Goal: Task Accomplishment & Management: Complete application form

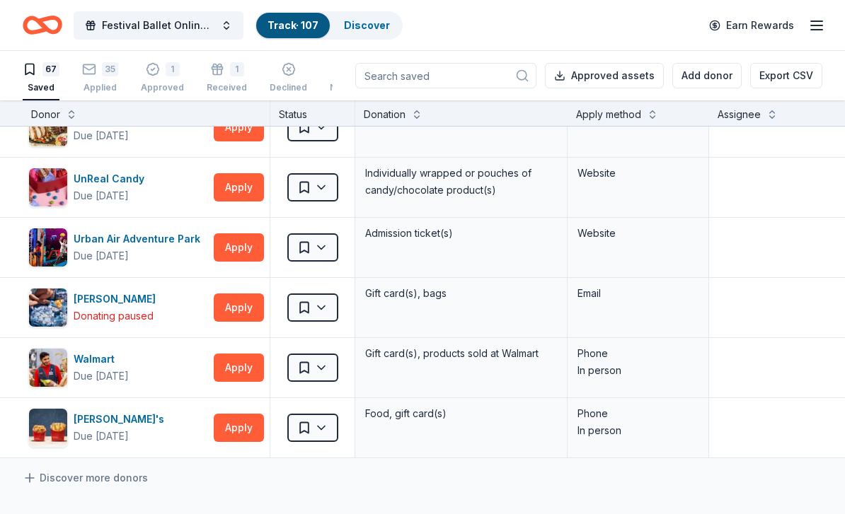
scroll to position [3718, 0]
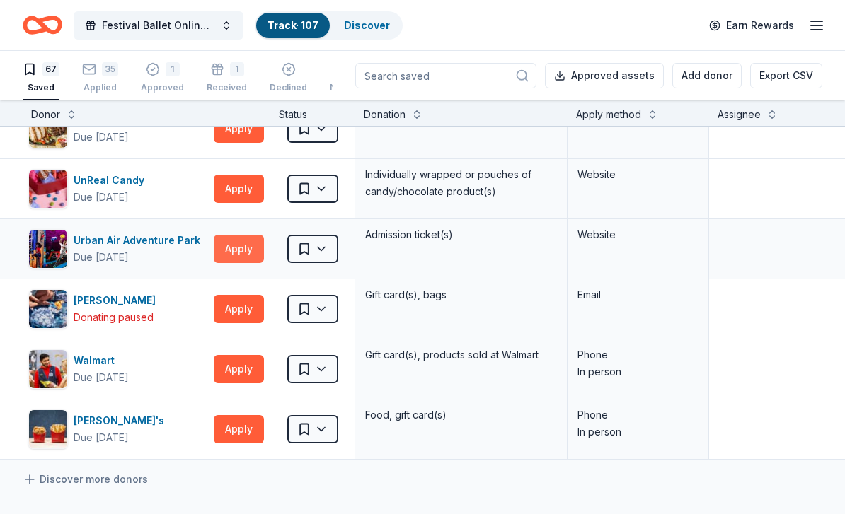
click at [236, 250] on button "Apply" at bounding box center [239, 249] width 50 height 28
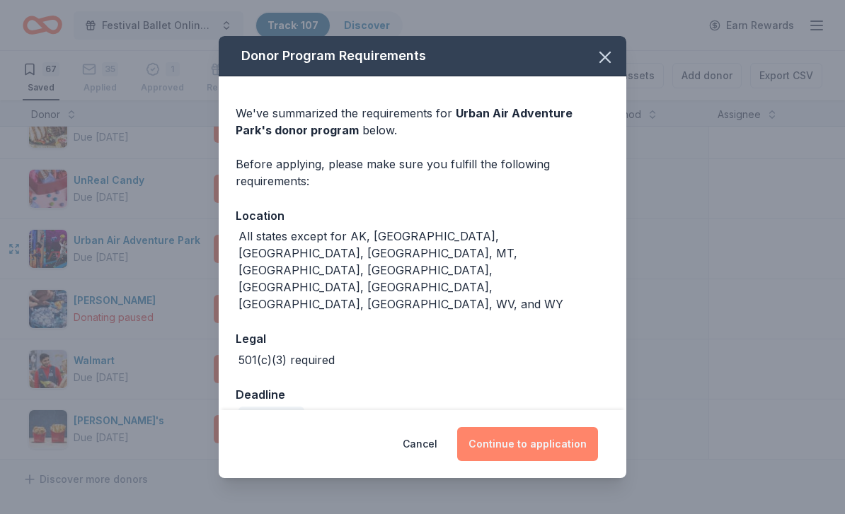
click at [572, 438] on button "Continue to application" at bounding box center [527, 444] width 141 height 34
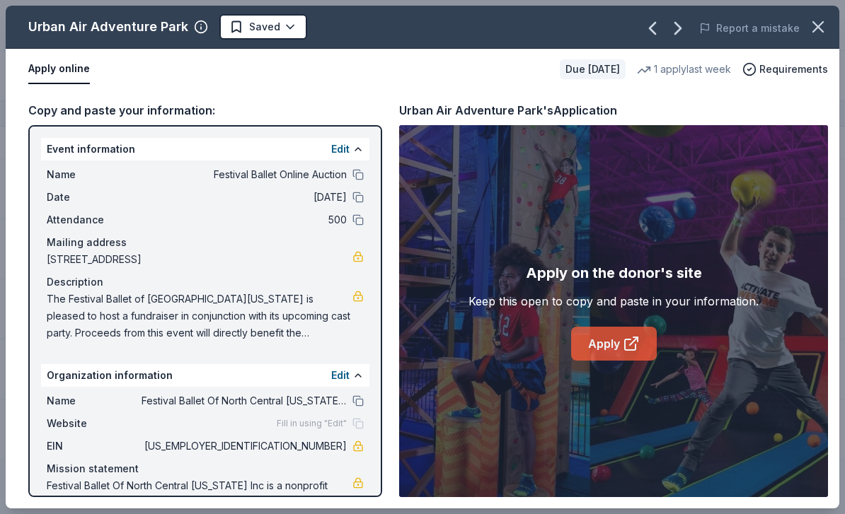
click at [614, 347] on link "Apply" at bounding box center [614, 344] width 86 height 34
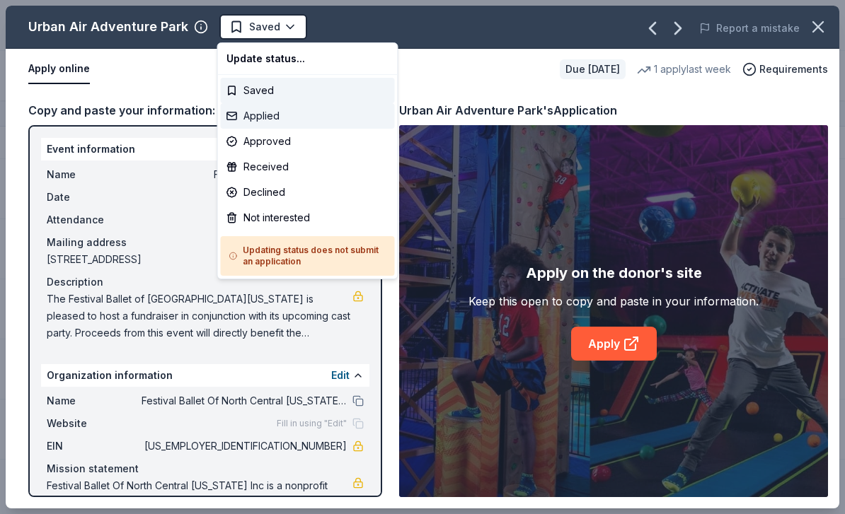
click at [267, 118] on div "Applied" at bounding box center [308, 115] width 174 height 25
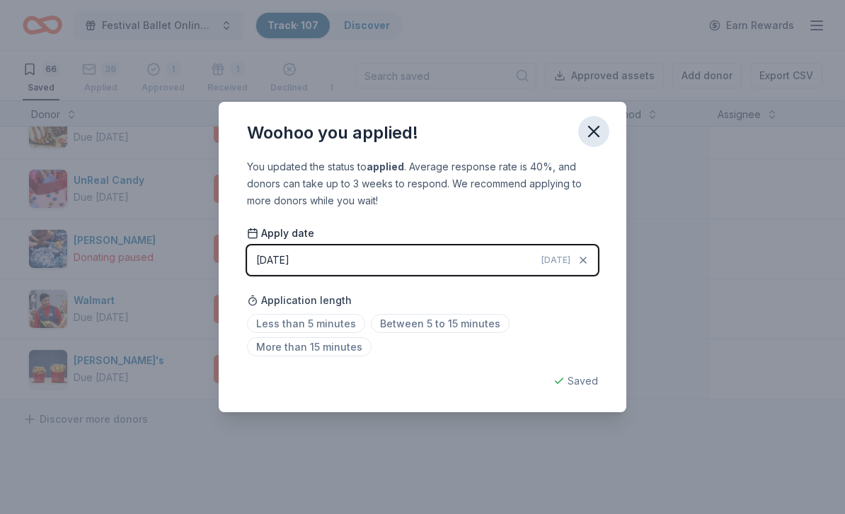
click at [606, 133] on button "button" at bounding box center [593, 131] width 31 height 31
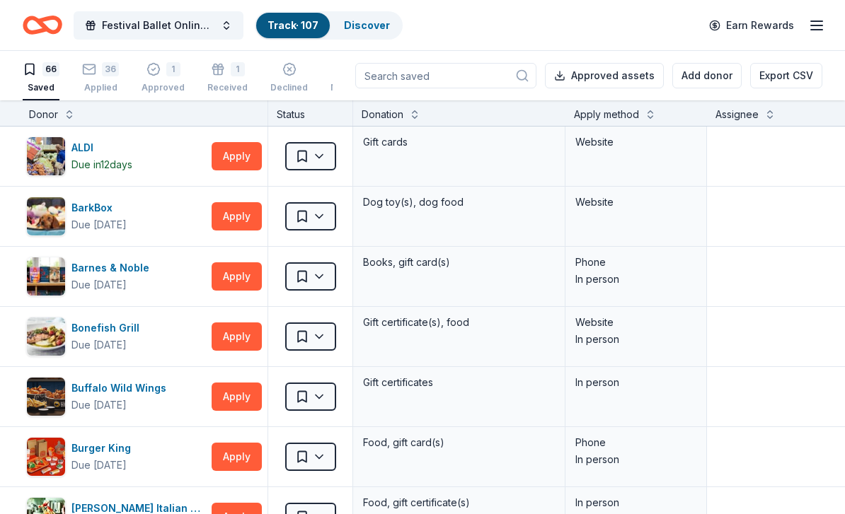
scroll to position [0, 2]
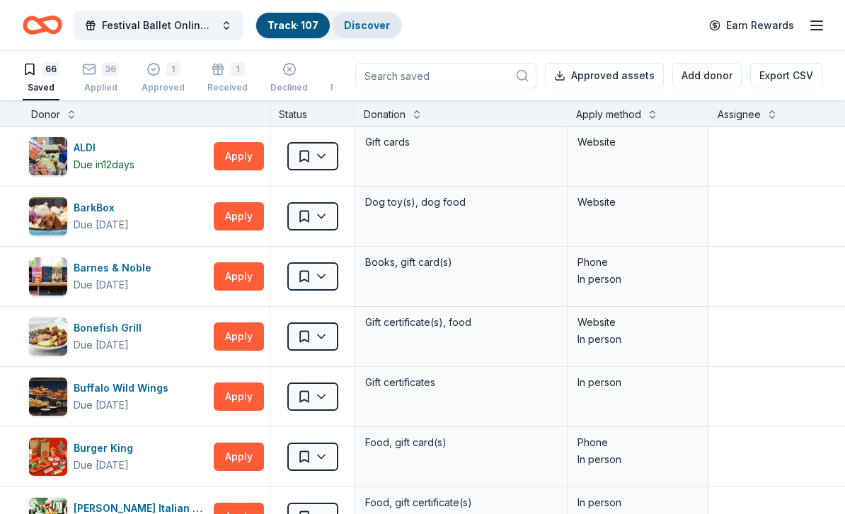
click at [373, 27] on link "Discover" at bounding box center [367, 25] width 46 height 12
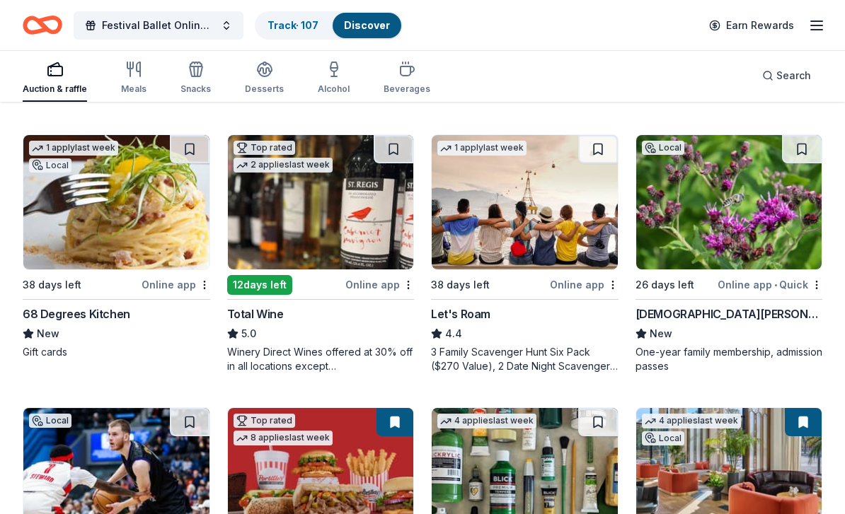
scroll to position [672, 0]
click at [58, 167] on div "Local" at bounding box center [50, 165] width 42 height 14
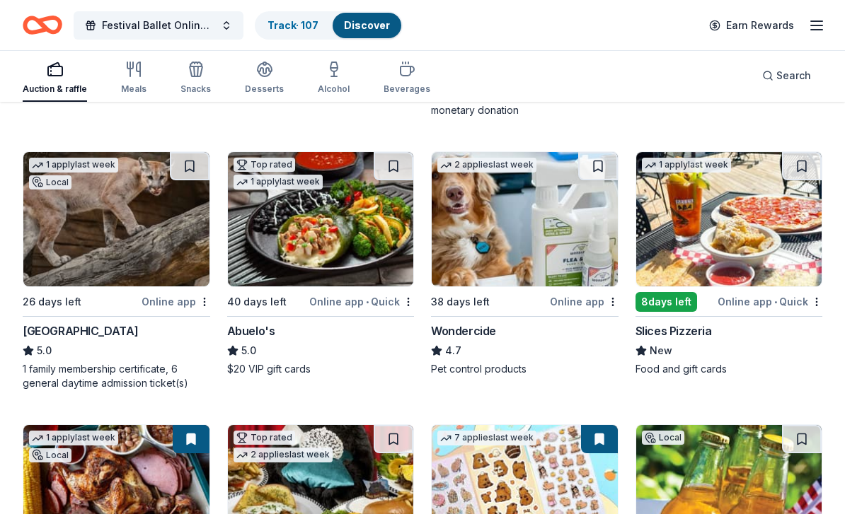
scroll to position [1200, 0]
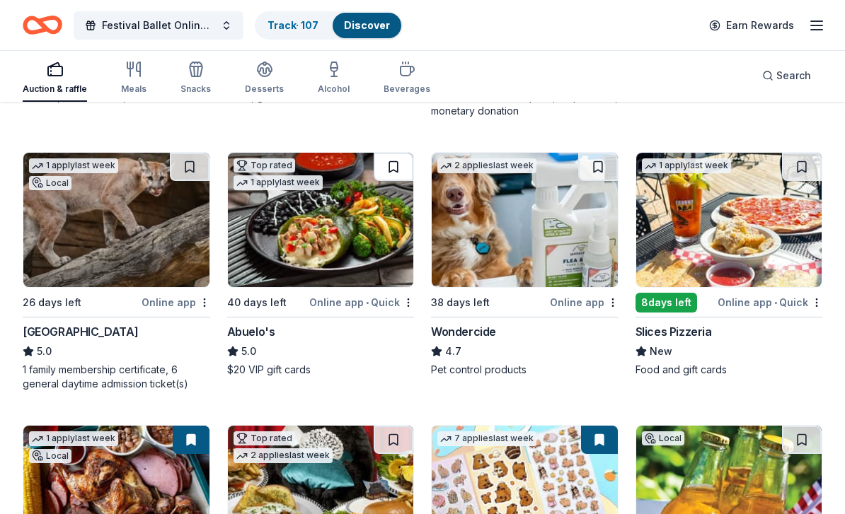
click at [407, 164] on button at bounding box center [393, 167] width 40 height 28
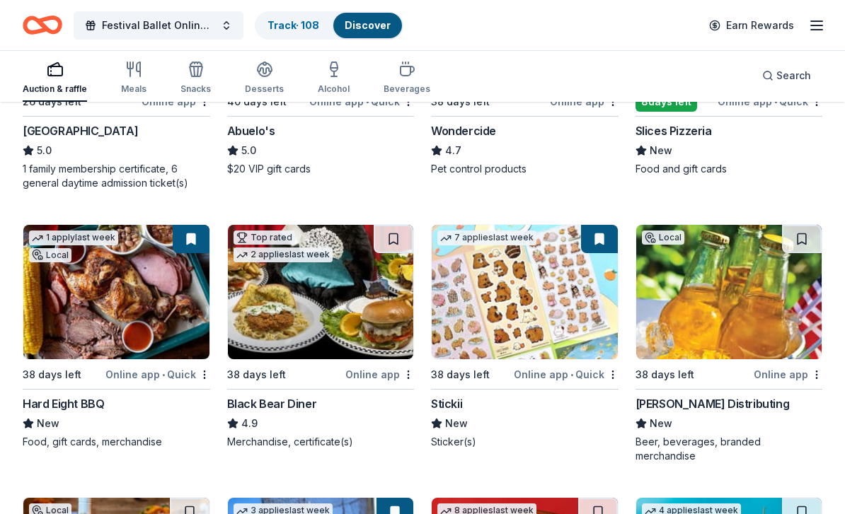
scroll to position [1401, 0]
click at [201, 235] on button at bounding box center [191, 239] width 37 height 28
click at [190, 242] on button at bounding box center [191, 239] width 37 height 28
